Goal: Task Accomplishment & Management: Manage account settings

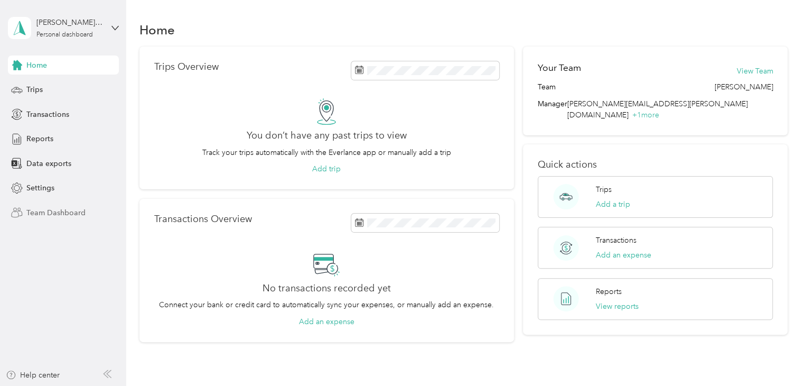
click at [76, 209] on span "Team Dashboard" at bounding box center [55, 212] width 59 height 11
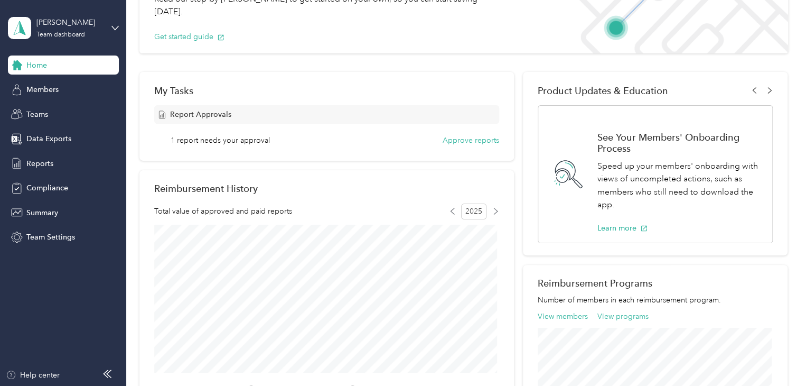
scroll to position [106, 0]
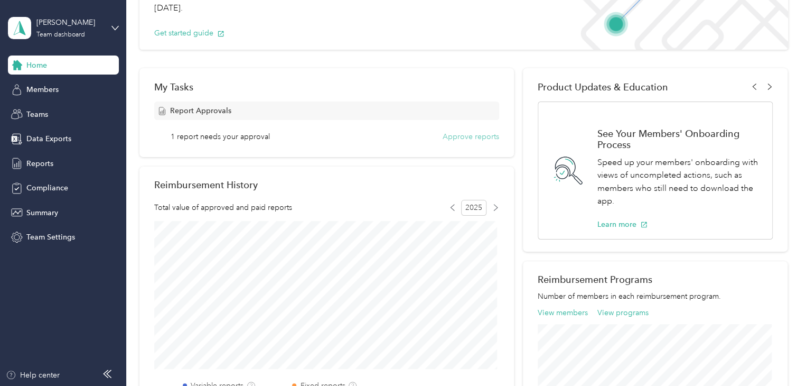
click at [483, 136] on button "Approve reports" at bounding box center [471, 136] width 57 height 11
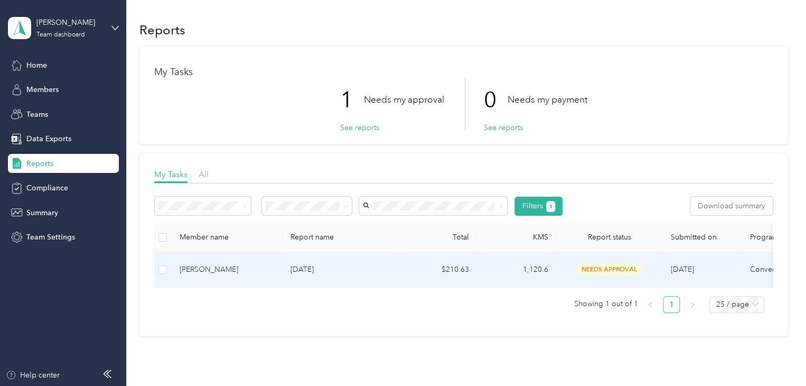
click at [628, 269] on span "needs approval" at bounding box center [609, 269] width 67 height 12
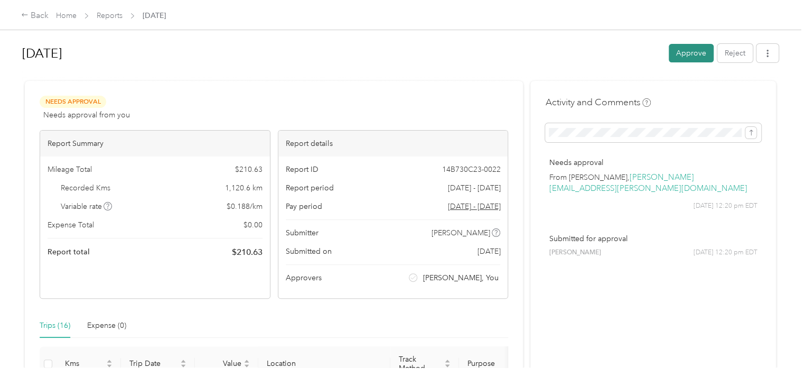
click at [689, 51] on button "Approve" at bounding box center [691, 53] width 45 height 18
